Goal: Task Accomplishment & Management: Use online tool/utility

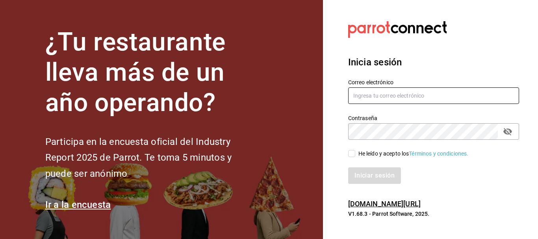
type input "animal.puebla@grupocosteno.com"
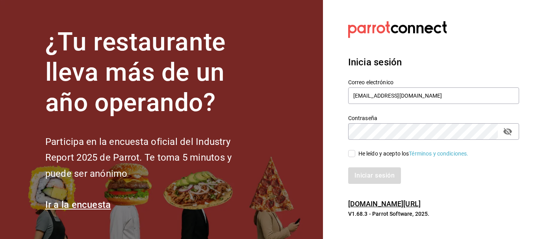
click at [380, 179] on div "Iniciar sesión" at bounding box center [433, 175] width 171 height 17
click at [353, 155] on input "He leído y acepto los Términos y condiciones." at bounding box center [351, 153] width 7 height 7
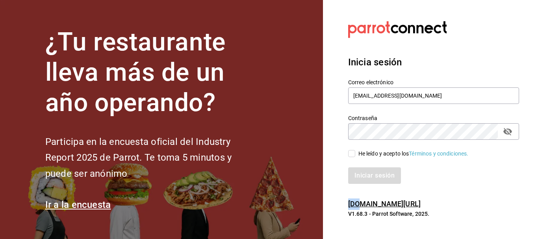
checkbox input "true"
click at [371, 174] on button "Iniciar sesión" at bounding box center [375, 175] width 54 height 17
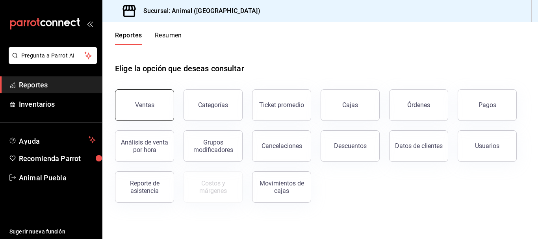
click at [158, 104] on button "Ventas" at bounding box center [144, 105] width 59 height 32
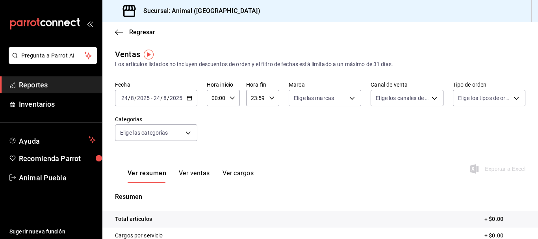
click at [188, 99] on icon "button" at bounding box center [190, 98] width 6 height 6
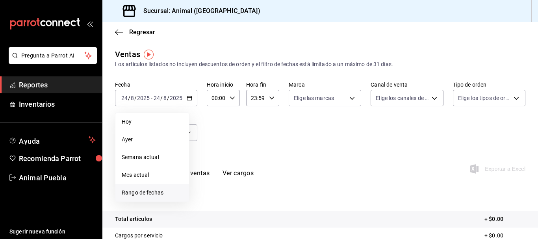
click at [144, 192] on span "Rango de fechas" at bounding box center [152, 193] width 61 height 8
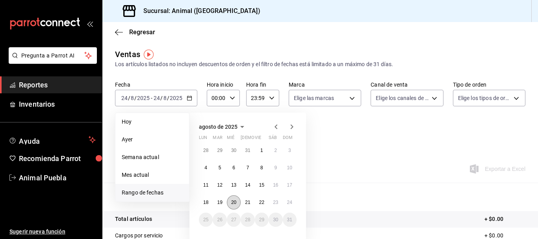
click at [235, 199] on button "20" at bounding box center [234, 202] width 14 height 14
click at [286, 201] on button "24" at bounding box center [290, 202] width 14 height 14
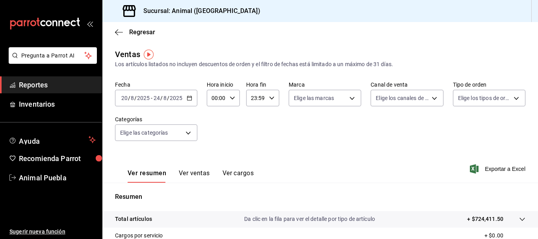
click at [236, 95] on div "00:00 Hora inicio" at bounding box center [223, 98] width 33 height 17
click at [214, 127] on span "05" at bounding box center [215, 126] width 4 height 6
type input "05:00"
click at [232, 117] on span "00" at bounding box center [231, 118] width 4 height 6
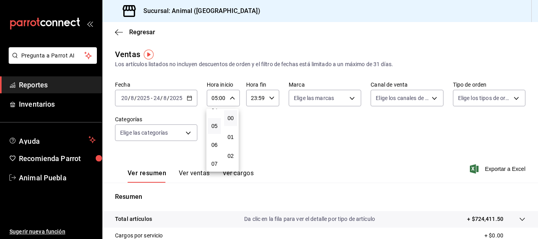
click at [263, 95] on div at bounding box center [269, 119] width 538 height 239
click at [269, 98] on icon "button" at bounding box center [272, 98] width 6 height 6
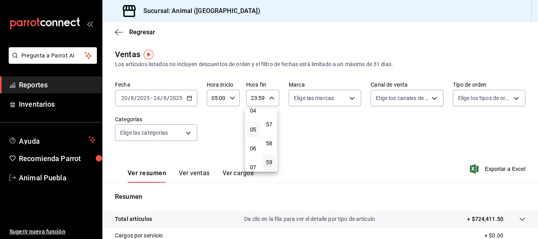
scroll to position [83, 0]
click at [251, 131] on span "05" at bounding box center [253, 130] width 4 height 6
click at [269, 116] on span "00" at bounding box center [269, 118] width 4 height 6
type input "05:00"
drag, startPoint x: 329, startPoint y: 116, endPoint x: 346, endPoint y: 99, distance: 24.2
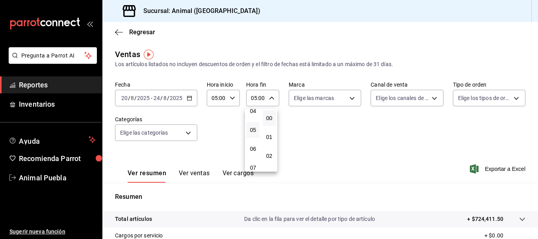
click at [346, 99] on div at bounding box center [269, 119] width 538 height 239
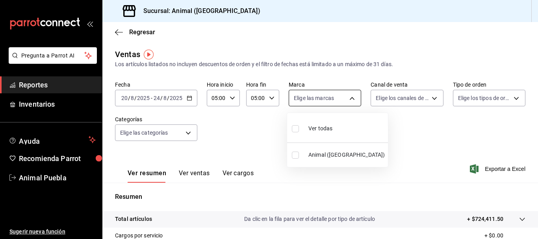
click at [348, 100] on body "Pregunta a Parrot AI Reportes Inventarios Ayuda Recomienda Parrot Animal Puebla…" at bounding box center [269, 119] width 538 height 239
click at [324, 129] on span "Ver todas" at bounding box center [320, 128] width 24 height 8
type input "96838179-8fbb-4073-aae3-1789726318c8"
checkbox input "true"
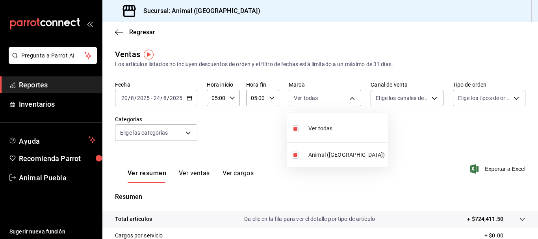
click at [414, 97] on div at bounding box center [269, 119] width 538 height 239
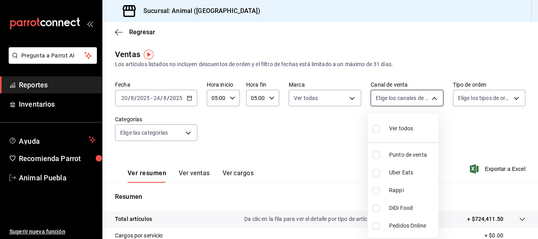
click at [407, 102] on body "Pregunta a Parrot AI Reportes Inventarios Ayuda Recomienda Parrot Animal Puebla…" at bounding box center [269, 119] width 538 height 239
click at [393, 125] on span "Ver todos" at bounding box center [401, 128] width 24 height 8
type input "PARROT,UBER_EATS,RAPPI,DIDI_FOOD,ONLINE"
checkbox input "true"
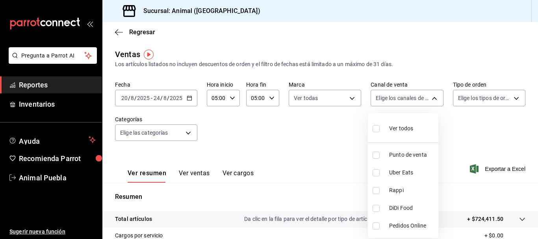
checkbox input "true"
click at [467, 93] on div at bounding box center [269, 119] width 538 height 239
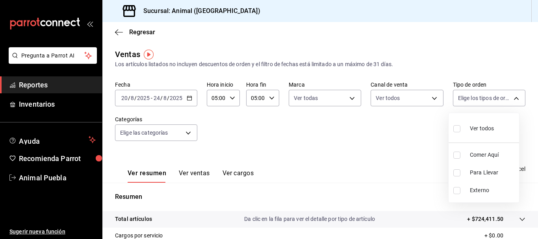
click at [467, 93] on body "Pregunta a Parrot AI Reportes Inventarios Ayuda Recomienda Parrot Animal Puebla…" at bounding box center [269, 119] width 538 height 239
click at [484, 127] on span "Ver todos" at bounding box center [482, 128] width 24 height 8
type input "89cc3392-1a89-49ed-91c4-e66ea58282e1,025cf6ae-25b7-4698-bb98-3d77af74a196,EXTER…"
checkbox input "true"
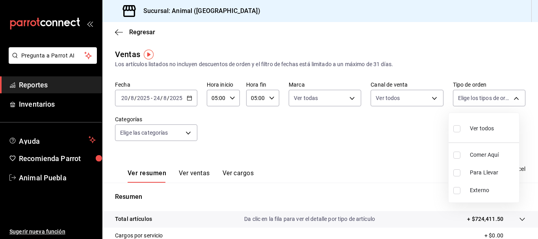
checkbox input "true"
click at [187, 129] on div at bounding box center [269, 119] width 538 height 239
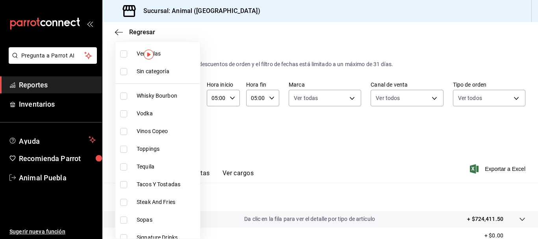
click at [187, 129] on body "Pregunta a Parrot AI Reportes Inventarios Ayuda Recomienda Parrot Animal Puebla…" at bounding box center [269, 119] width 538 height 239
click at [187, 129] on span "Vinos Copeo" at bounding box center [167, 131] width 60 height 8
type input "5744aca7-b297-4fa9-9b09-78319e15a19a"
checkbox input "true"
click at [142, 132] on span "Vinos Copeo" at bounding box center [167, 131] width 60 height 8
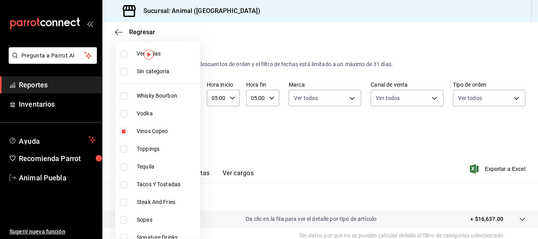
checkbox input "false"
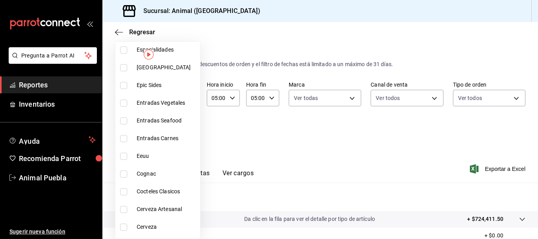
scroll to position [545, 0]
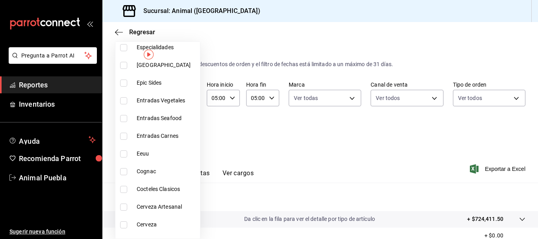
click at [162, 189] on span "Cocteles Clasicos" at bounding box center [167, 189] width 60 height 8
type input "9855ba93-d441-4577-bfa0-1578341c9d73"
checkbox input "true"
click at [256, 154] on div at bounding box center [269, 119] width 538 height 239
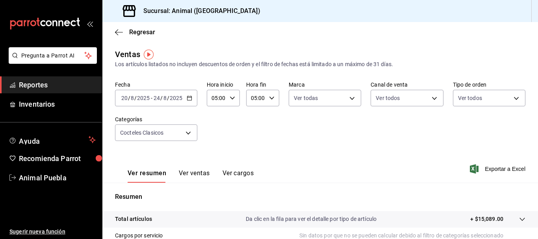
click at [186, 174] on button "Ver ventas" at bounding box center [194, 175] width 31 height 13
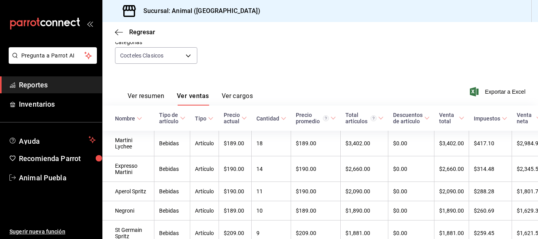
scroll to position [78, 0]
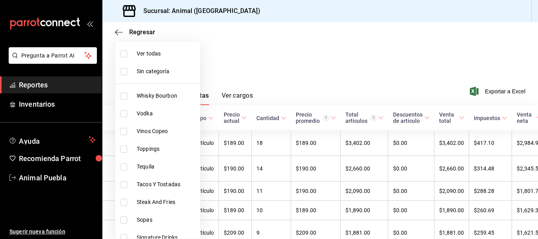
click at [187, 52] on body "Pregunta a Parrot AI Reportes Inventarios Ayuda Recomienda Parrot Animal Puebla…" at bounding box center [269, 119] width 538 height 239
drag, startPoint x: 202, startPoint y: 80, endPoint x: 200, endPoint y: 102, distance: 21.8
click at [200, 102] on ul "Ver todas Sin categoría Whisky Bourbon Vodka Vinos Copeo Toppings Tequila Tacos…" at bounding box center [157, 140] width 85 height 197
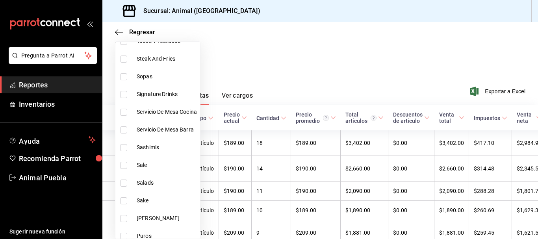
scroll to position [154, 0]
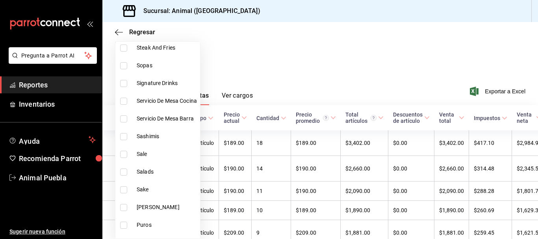
click at [165, 82] on span "Signature Drinks" at bounding box center [167, 83] width 60 height 8
type input "9855ba93-d441-4577-bfa0-1578341c9d73,29bee374-2281-4ad3-914d-cf2faade33a6"
checkbox input "true"
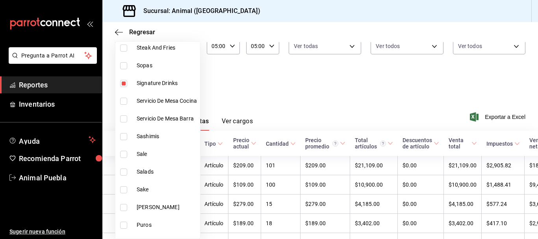
scroll to position [78, 0]
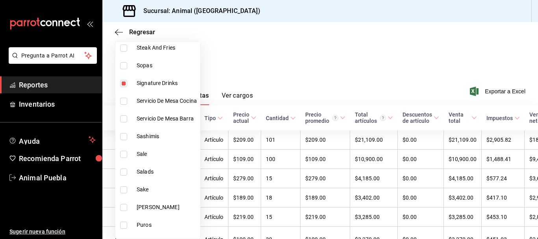
drag, startPoint x: 208, startPoint y: 97, endPoint x: 204, endPoint y: 94, distance: 4.5
click at [201, 94] on div "Ver todas Sin categoría Whisky Bourbon Vodka Vinos Copeo Toppings Tequila Tacos…" at bounding box center [157, 140] width 85 height 198
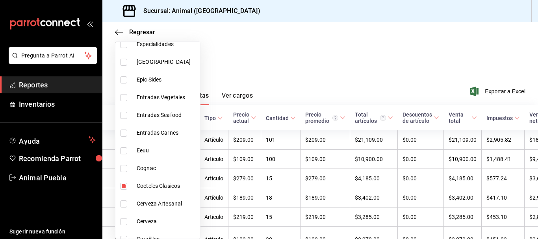
scroll to position [553, 0]
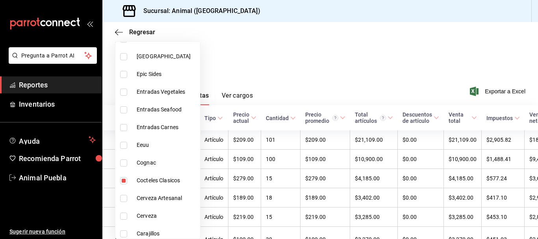
click at [162, 180] on span "Cocteles Clasicos" at bounding box center [167, 180] width 60 height 8
type input "29bee374-2281-4ad3-914d-cf2faade33a6"
checkbox input "false"
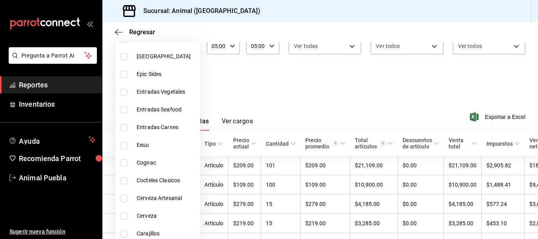
scroll to position [78, 0]
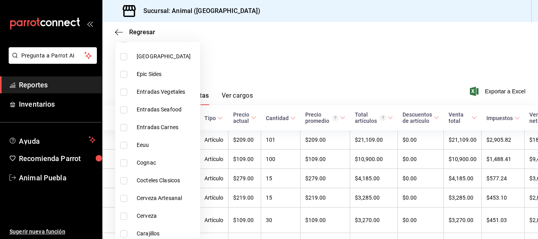
click at [356, 75] on div at bounding box center [269, 119] width 538 height 239
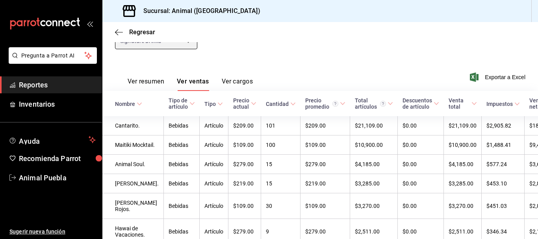
scroll to position [0, 0]
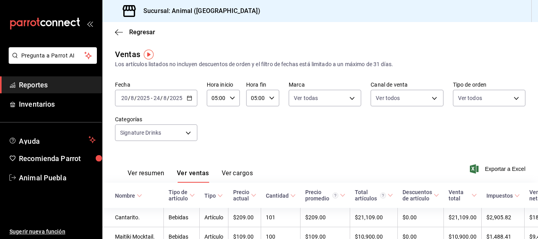
click at [188, 97] on \(Stroke\) "button" at bounding box center [189, 98] width 5 height 4
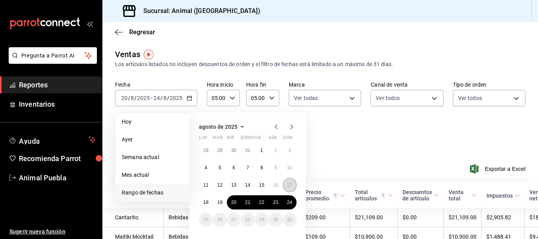
click at [291, 185] on abbr "17" at bounding box center [289, 185] width 5 height 6
click at [290, 204] on abbr "24" at bounding box center [289, 203] width 5 height 6
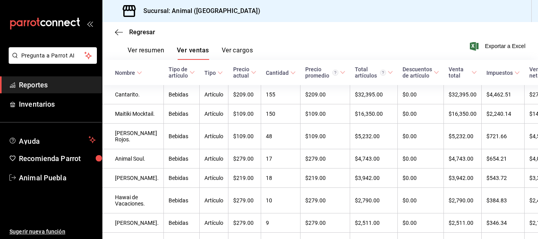
scroll to position [124, 0]
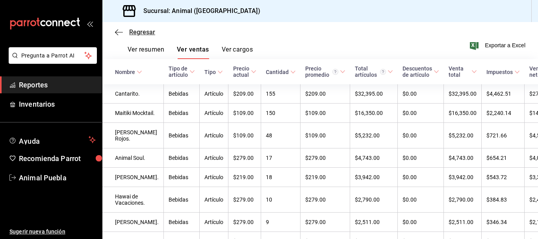
click at [117, 33] on icon "button" at bounding box center [119, 32] width 8 height 7
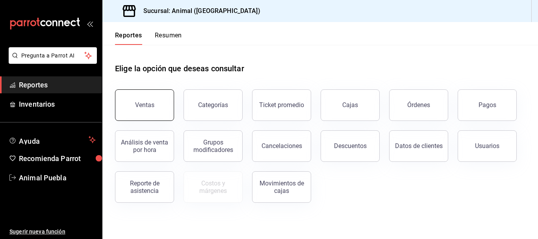
click at [131, 99] on button "Ventas" at bounding box center [144, 105] width 59 height 32
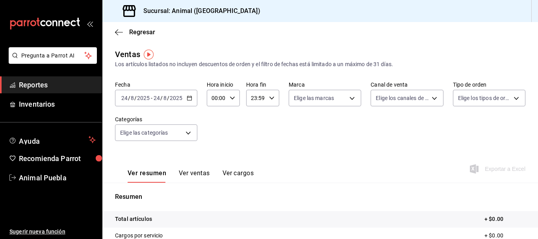
click at [189, 100] on \(Stroke\) "button" at bounding box center [189, 98] width 5 height 4
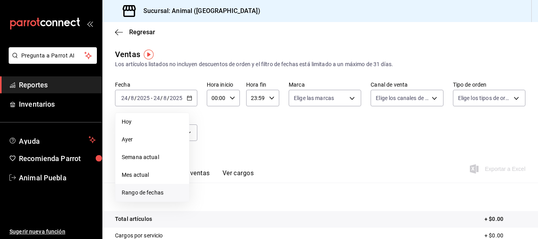
click at [165, 192] on span "Rango de fechas" at bounding box center [152, 193] width 61 height 8
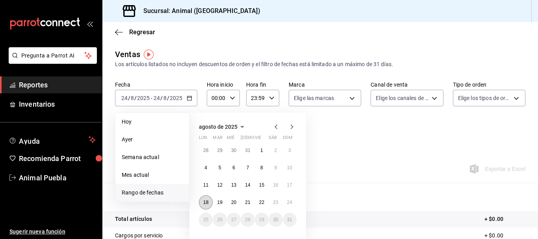
click at [205, 202] on abbr "18" at bounding box center [205, 203] width 5 height 6
click at [288, 208] on button "24" at bounding box center [290, 202] width 14 height 14
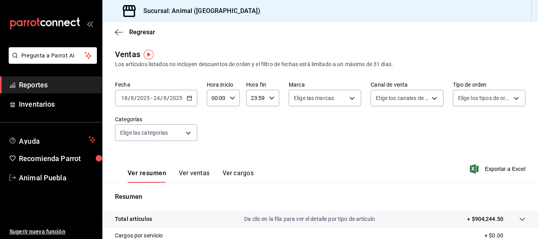
click at [217, 95] on input "00:00" at bounding box center [217, 98] width 20 height 16
click at [215, 150] on button "05" at bounding box center [214, 155] width 13 height 16
type input "05:00"
click at [254, 98] on div at bounding box center [269, 119] width 538 height 239
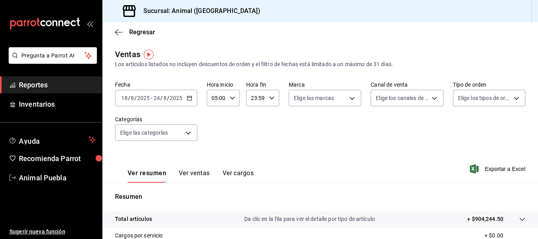
click at [254, 98] on div "00 01 02 03 04 05 06 07 08 09 10 11 12 13 14 15 16 17 18 19 20 21 22 23 00 01 0…" at bounding box center [269, 120] width 538 height 237
click at [254, 98] on input "23:59" at bounding box center [256, 98] width 20 height 16
click at [254, 162] on button "05" at bounding box center [253, 166] width 13 height 16
click at [271, 119] on span "00" at bounding box center [269, 118] width 4 height 6
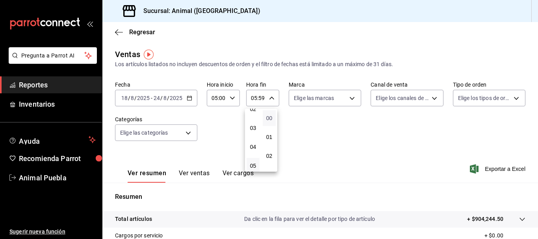
type input "05:00"
click at [310, 126] on div at bounding box center [269, 119] width 538 height 239
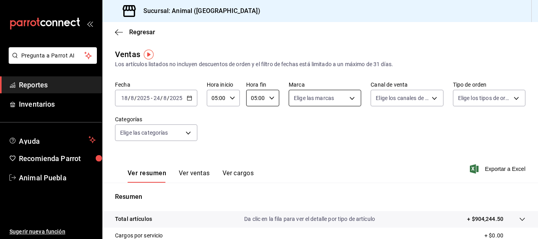
click at [351, 98] on body "Pregunta a Parrot AI Reportes Inventarios Ayuda Recomienda Parrot Animal Puebla…" at bounding box center [269, 119] width 538 height 239
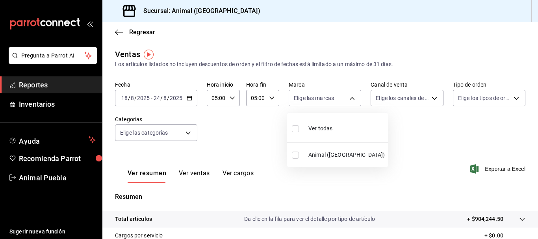
click at [338, 125] on li "Ver todas" at bounding box center [337, 127] width 101 height 23
type input "96838179-8fbb-4073-aae3-1789726318c8"
checkbox input "true"
click at [405, 102] on div at bounding box center [269, 119] width 538 height 239
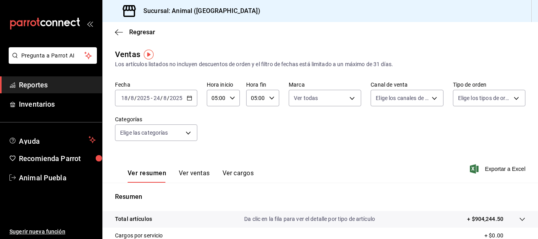
click at [405, 102] on div "Ver todas Animal (Puebla)" at bounding box center [269, 119] width 538 height 239
click at [405, 102] on body "Pregunta a Parrot AI Reportes Inventarios Ayuda Recomienda Parrot Animal Puebla…" at bounding box center [269, 119] width 538 height 239
click at [398, 124] on span "Ver todos" at bounding box center [401, 128] width 24 height 8
type input "PARROT,UBER_EATS,RAPPI,DIDI_FOOD,ONLINE"
checkbox input "true"
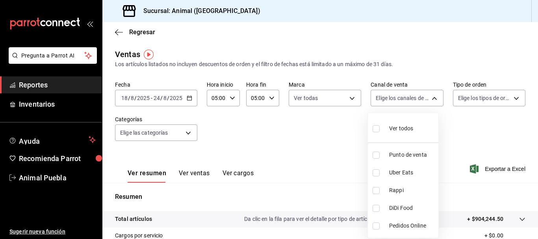
checkbox input "true"
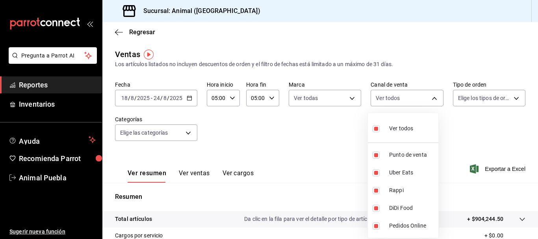
click at [471, 102] on div at bounding box center [269, 119] width 538 height 239
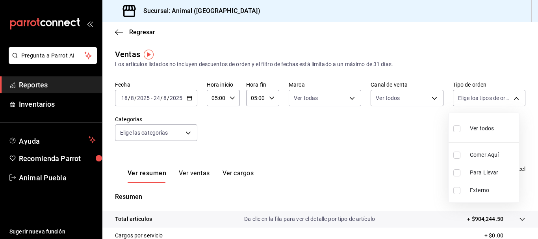
click at [471, 102] on body "Pregunta a Parrot AI Reportes Inventarios Ayuda Recomienda Parrot Animal Puebla…" at bounding box center [269, 119] width 538 height 239
click at [464, 134] on div "Ver todos" at bounding box center [473, 127] width 41 height 17
type input "89cc3392-1a89-49ed-91c4-e66ea58282e1,025cf6ae-25b7-4698-bb98-3d77af74a196,EXTER…"
checkbox input "true"
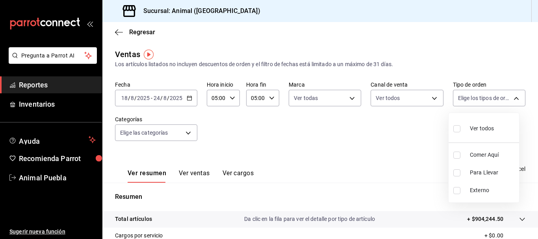
checkbox input "true"
click at [376, 130] on div at bounding box center [269, 119] width 538 height 239
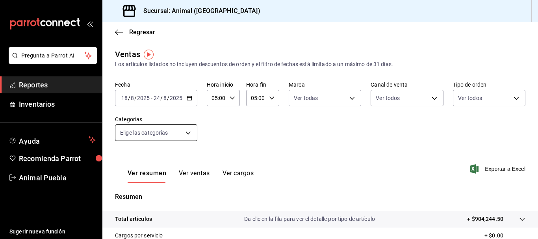
click at [188, 132] on body "Pregunta a Parrot AI Reportes Inventarios Ayuda Recomienda Parrot Animal Puebla…" at bounding box center [269, 119] width 538 height 239
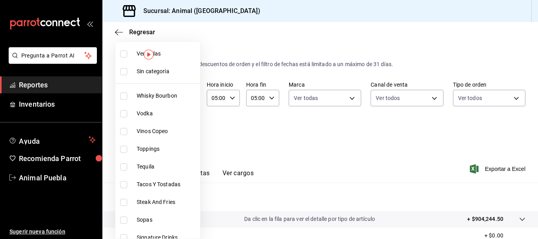
click at [158, 50] on span "Ver todas" at bounding box center [167, 54] width 60 height 8
type input "696422f3-042f-4992-a796-20cec1d2addd,ab2f2cdd-2d2d-455a-bd59-969ed93fbee5,5744a…"
checkbox input "true"
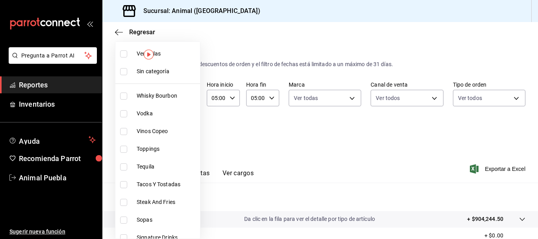
checkbox input "true"
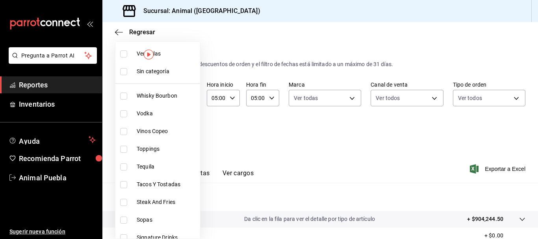
checkbox input "true"
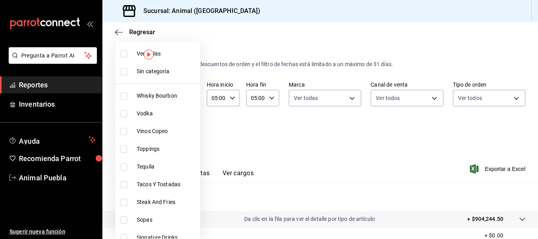
checkbox input "true"
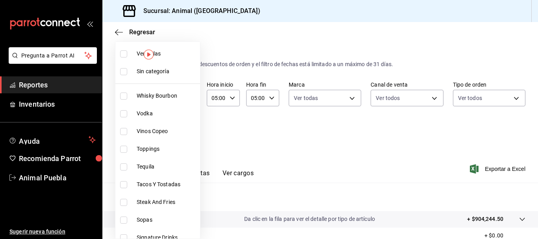
checkbox input "true"
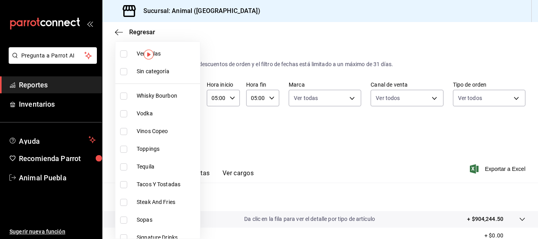
checkbox input "true"
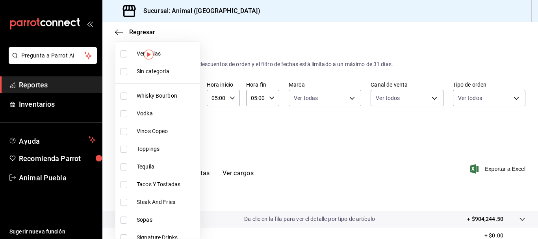
checkbox input "true"
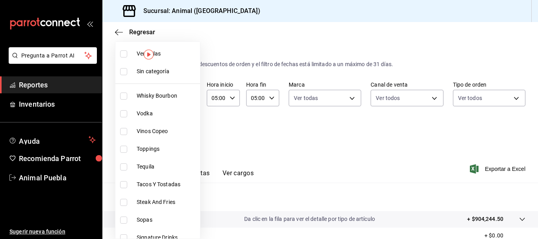
checkbox input "true"
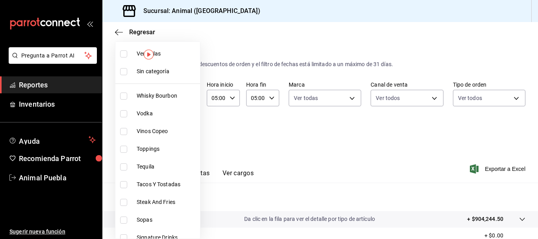
checkbox input "true"
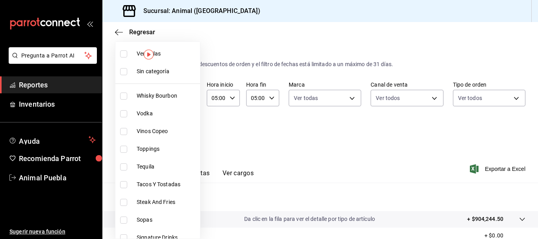
checkbox input "true"
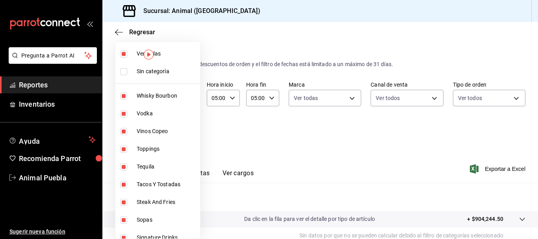
click at [339, 20] on div at bounding box center [269, 119] width 538 height 239
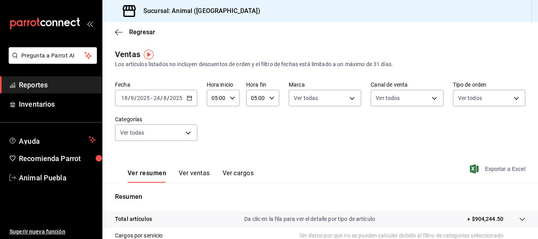
click at [490, 167] on span "Exportar a Excel" at bounding box center [499, 168] width 54 height 9
